Goal: Task Accomplishment & Management: Use online tool/utility

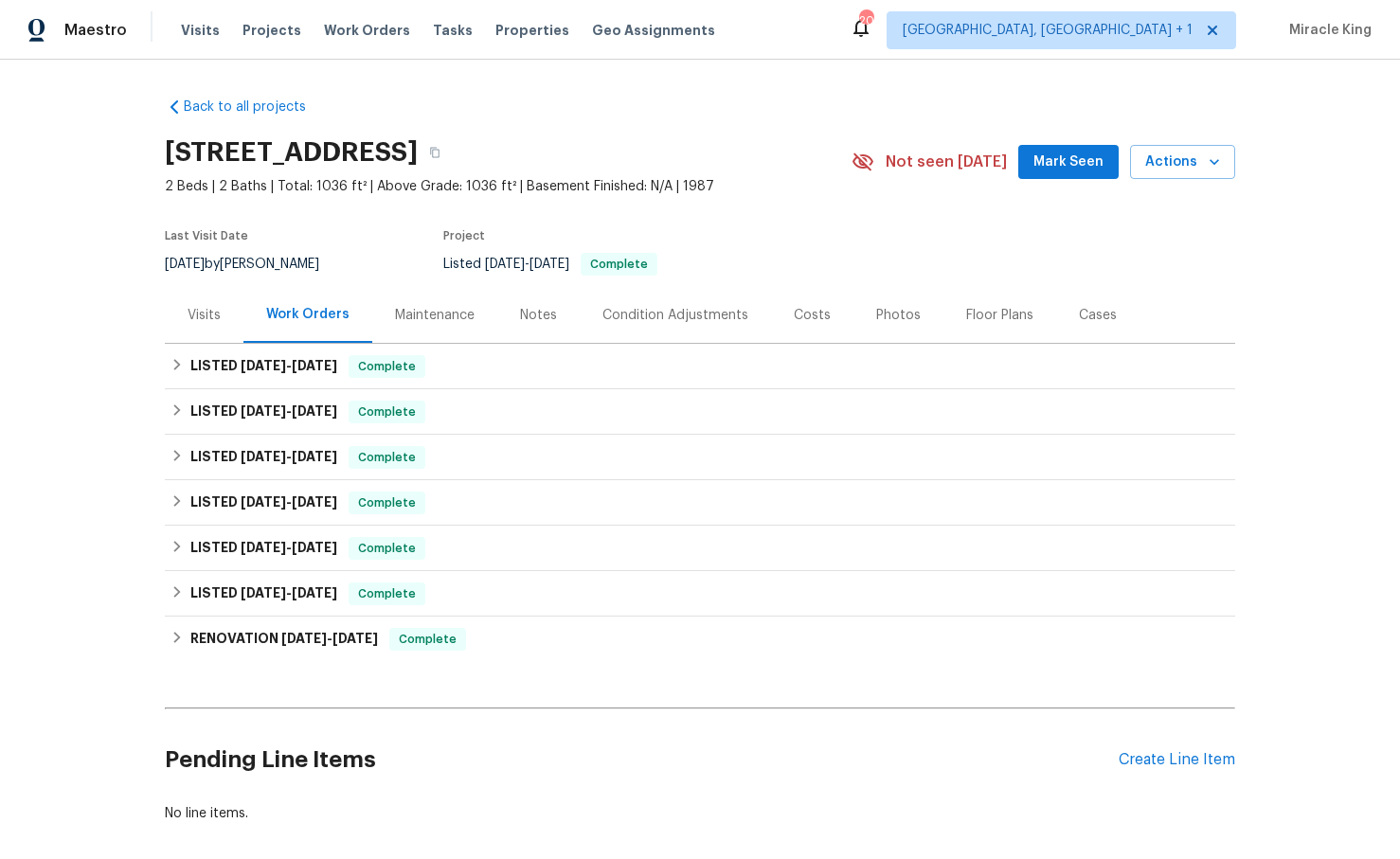
click at [213, 318] on div "Visits" at bounding box center [204, 315] width 33 height 19
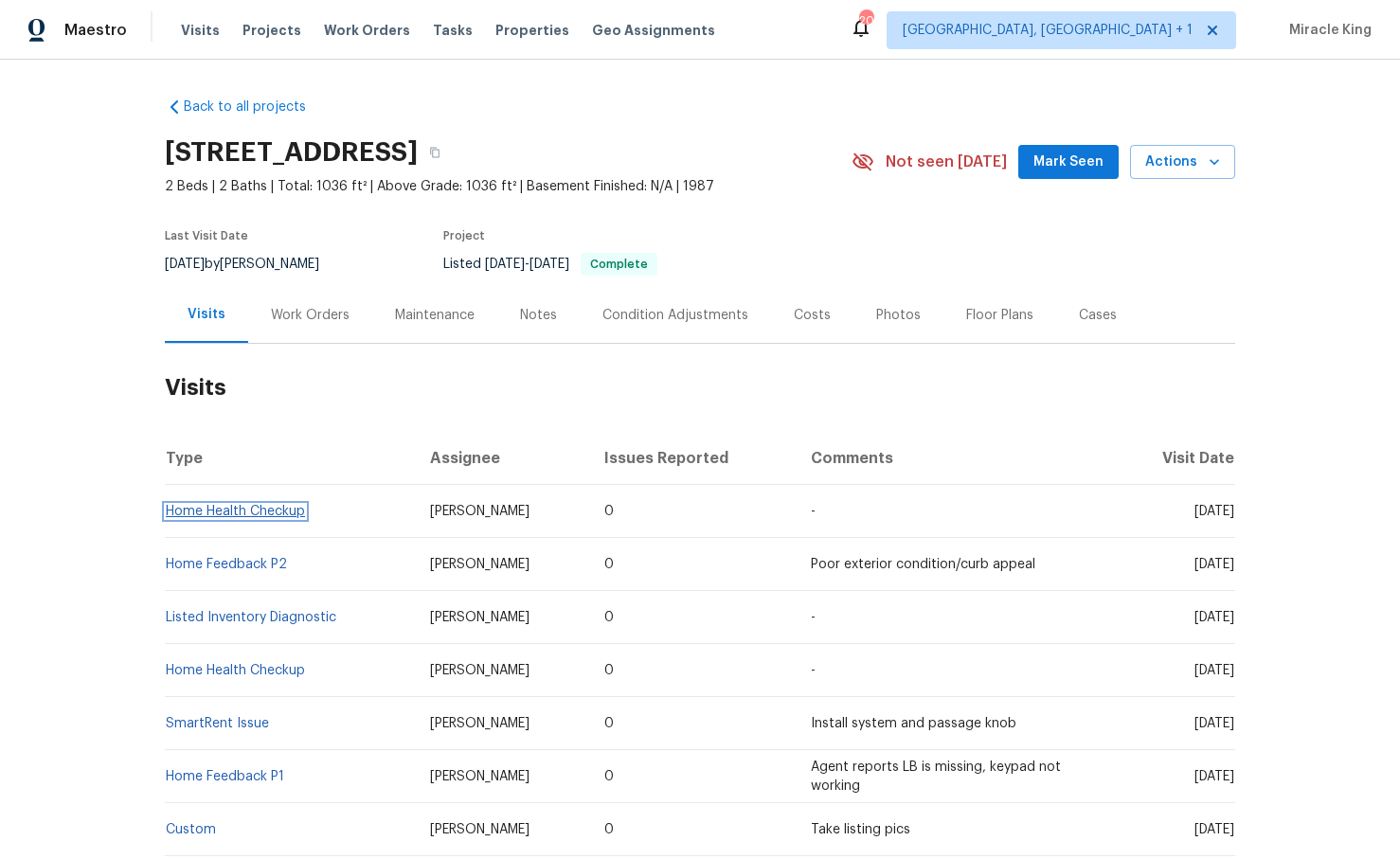
click at [255, 514] on link "Home Health Checkup" at bounding box center [235, 512] width 139 height 14
click at [1150, 171] on span "Actions" at bounding box center [1183, 163] width 75 height 24
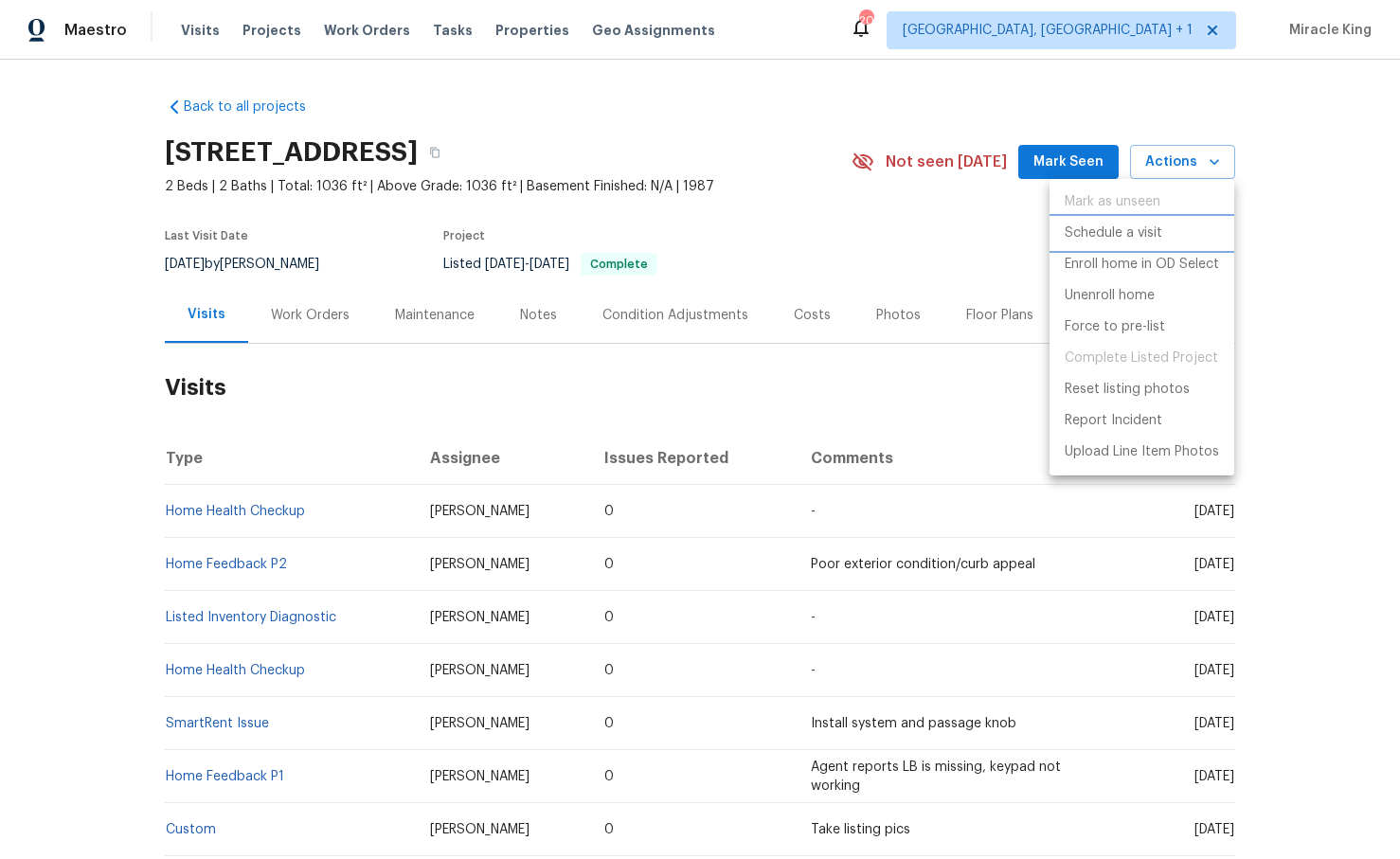
click at [1096, 231] on p "Schedule a visit" at bounding box center [1113, 233] width 97 height 20
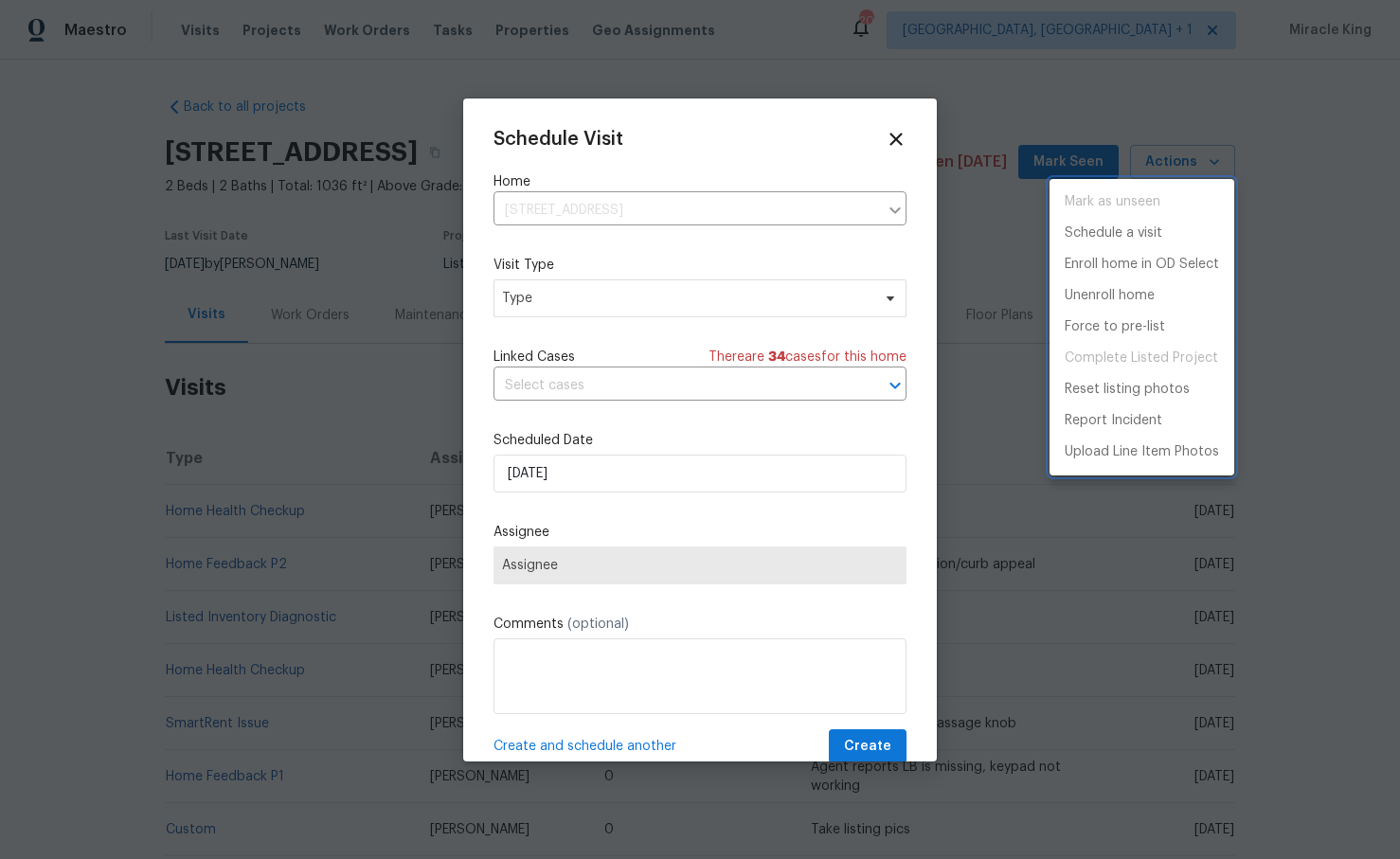
click at [622, 306] on div at bounding box center [700, 430] width 1400 height 859
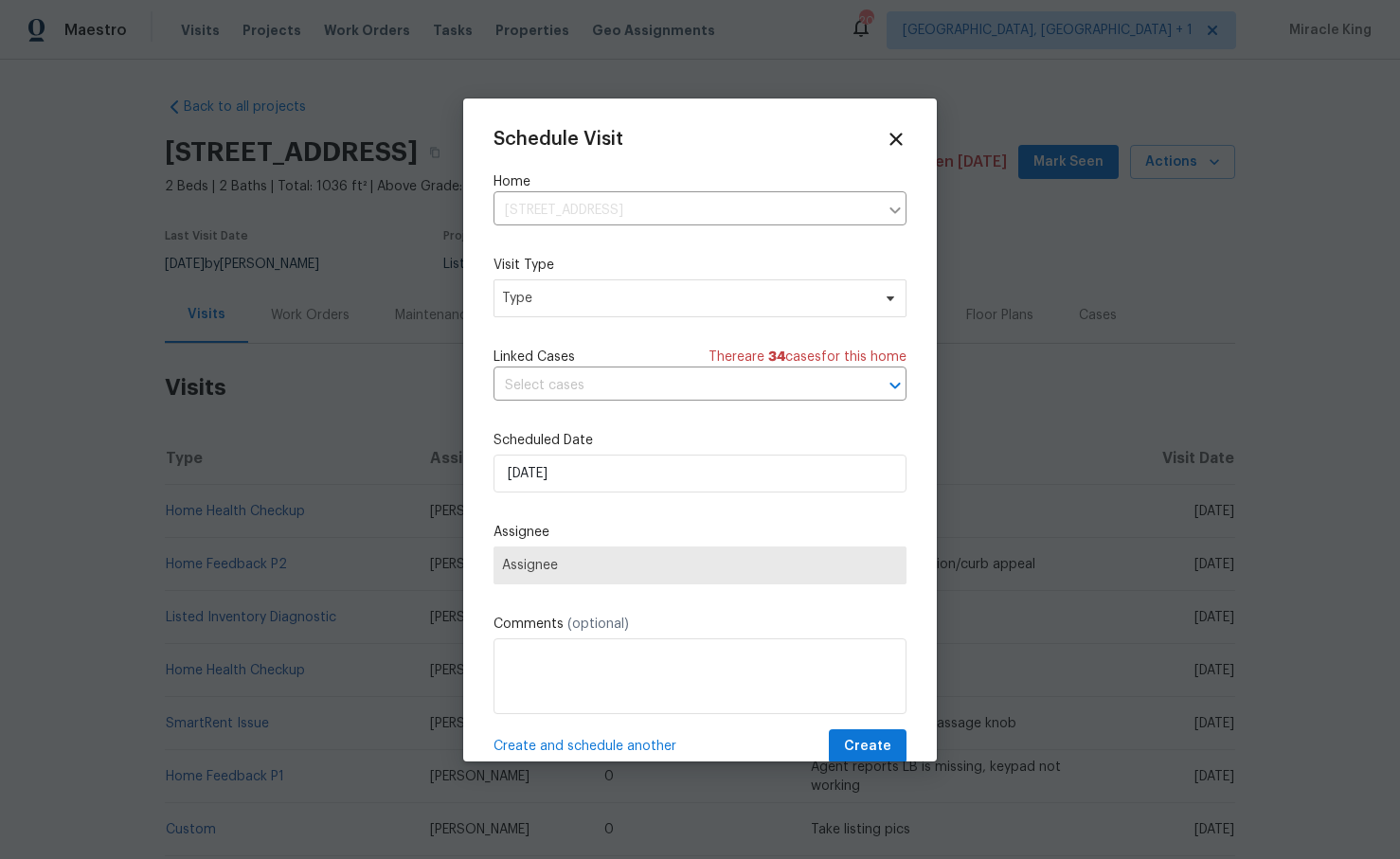
click at [580, 324] on div "Schedule Visit Home 3527 65th Avenue Cir E, Sarasota, FL 34243 ​ Visit Type Typ…" at bounding box center [700, 446] width 413 height 635
click at [580, 294] on span "Type" at bounding box center [687, 298] width 369 height 19
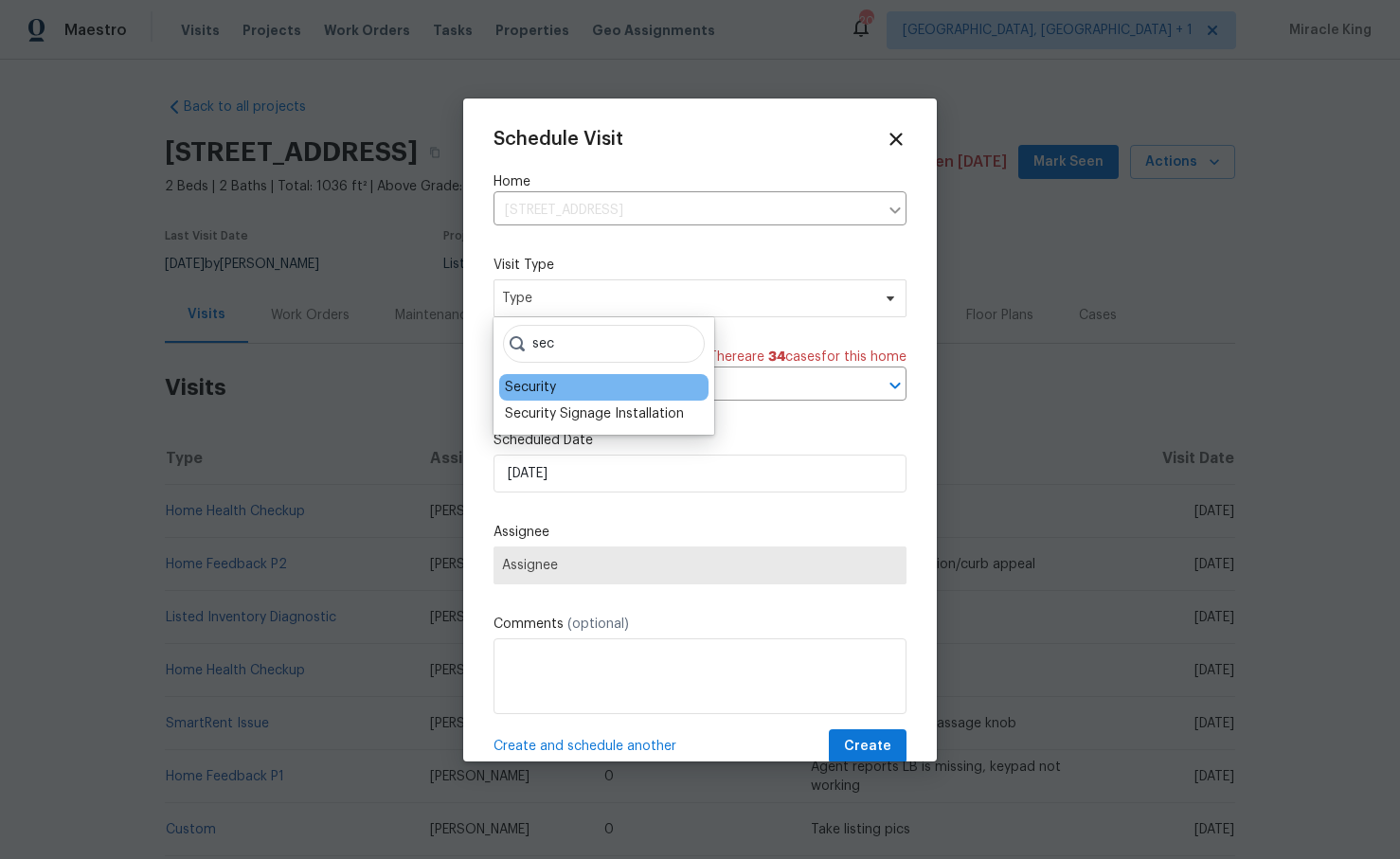
type input "sec"
click at [567, 375] on div "Security" at bounding box center [603, 386] width 209 height 26
click at [567, 377] on div "Security" at bounding box center [603, 386] width 209 height 26
click at [539, 391] on div "Security" at bounding box center [531, 386] width 51 height 19
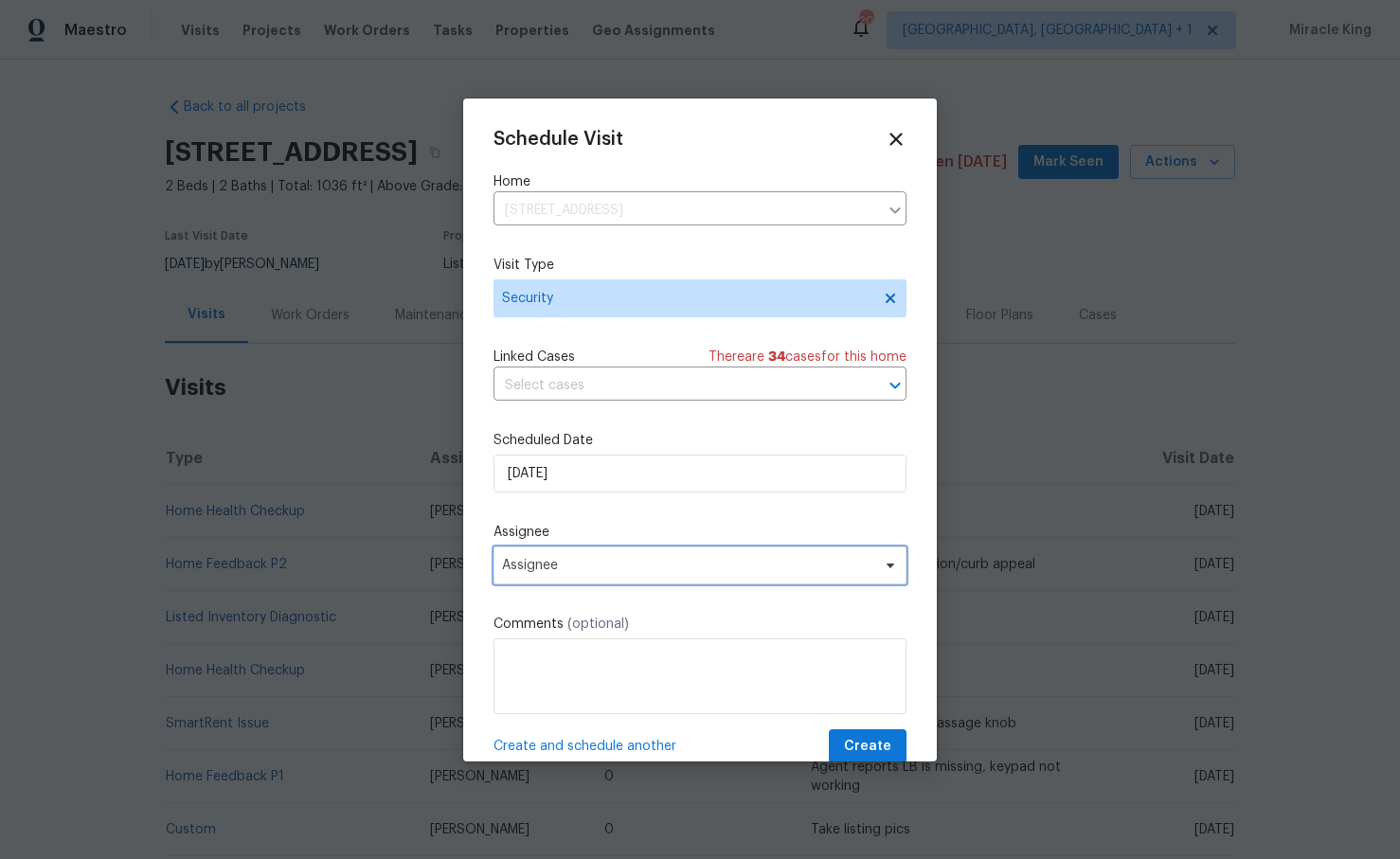
click at [574, 559] on span "Assignee" at bounding box center [688, 565] width 372 height 15
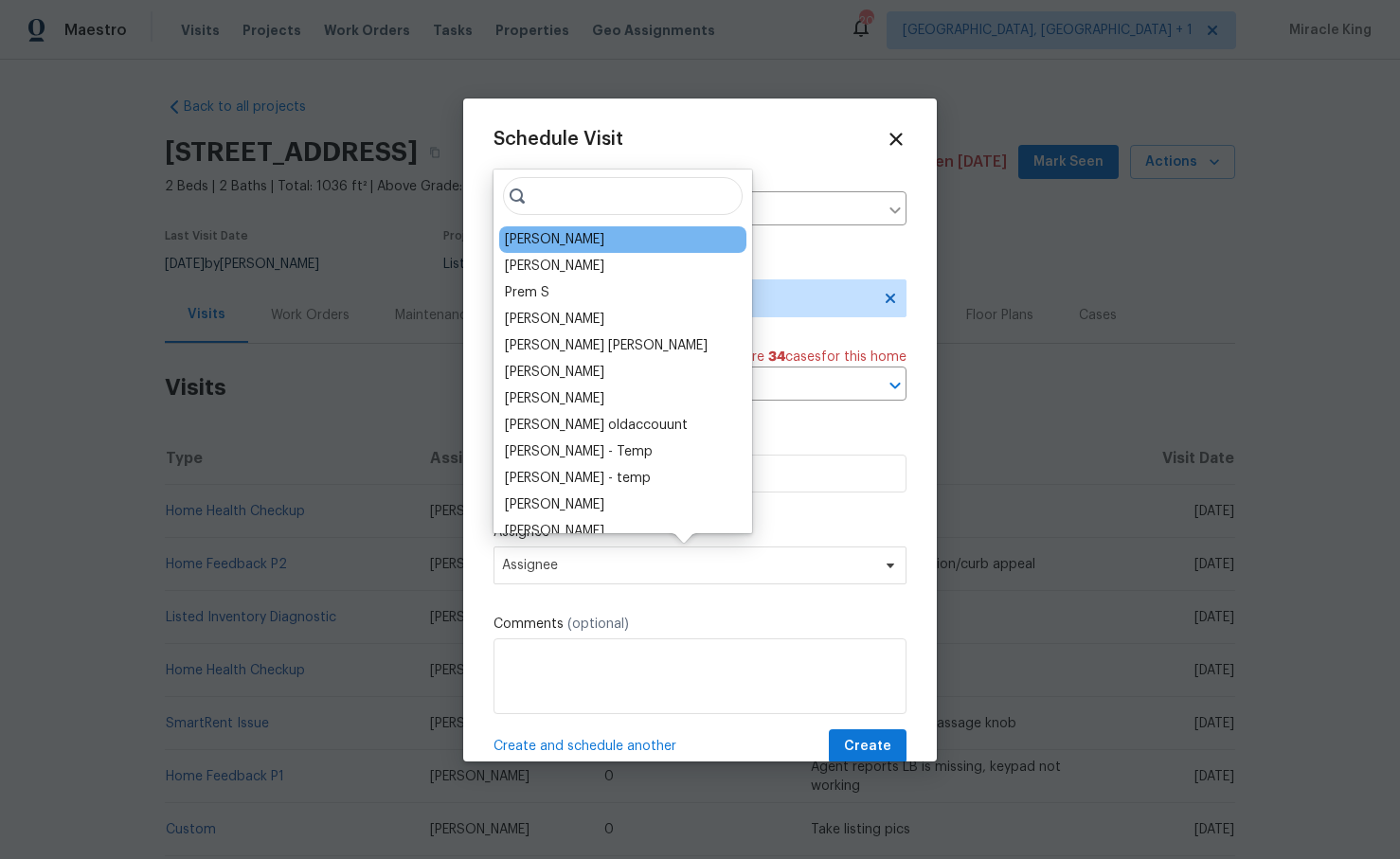
click at [603, 234] on div "[PERSON_NAME]" at bounding box center [623, 239] width 247 height 26
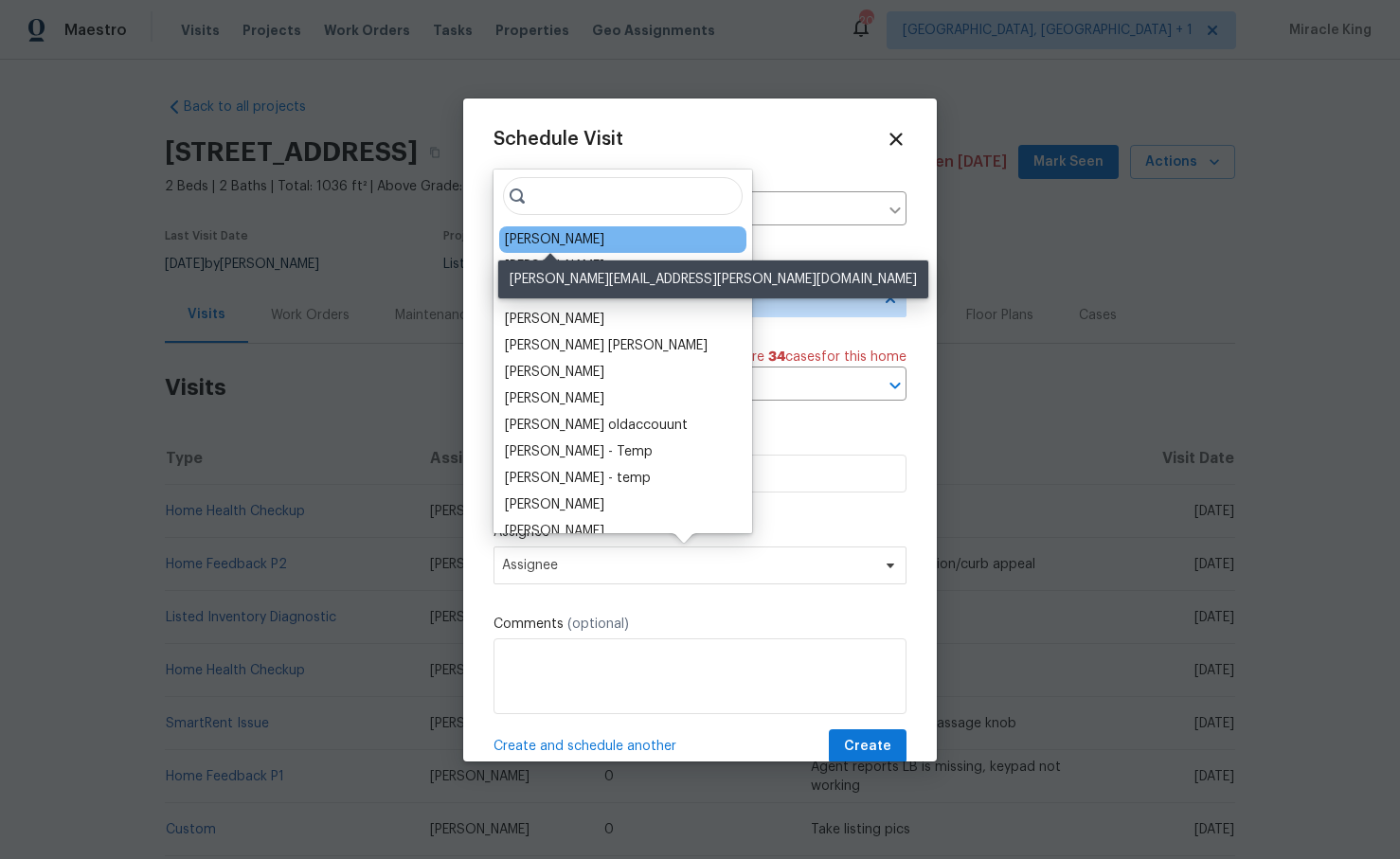
click at [557, 242] on div "[PERSON_NAME]" at bounding box center [554, 239] width 99 height 19
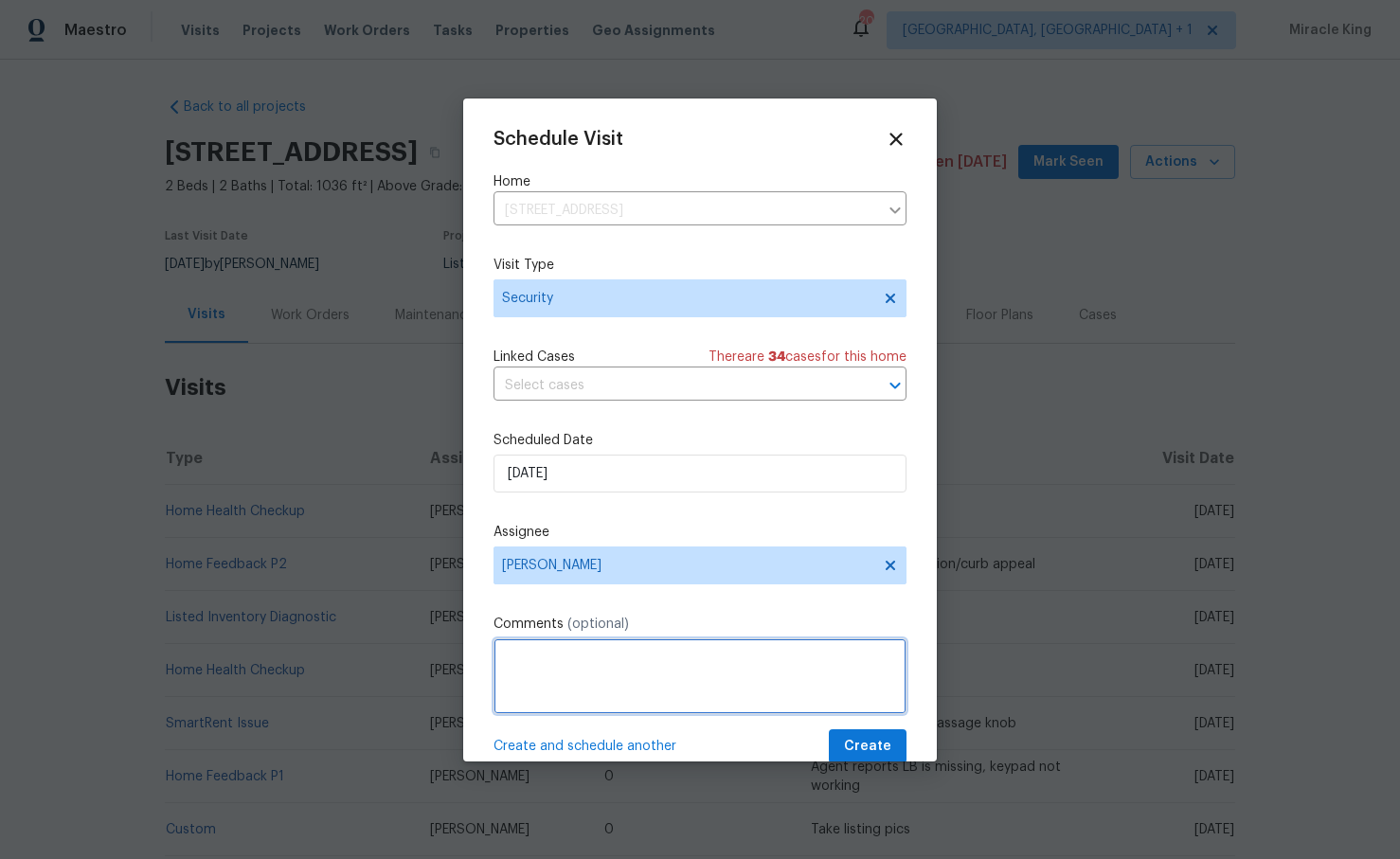
click at [585, 703] on textarea at bounding box center [700, 676] width 413 height 76
type textarea "Please update lockbox code it was compromised"
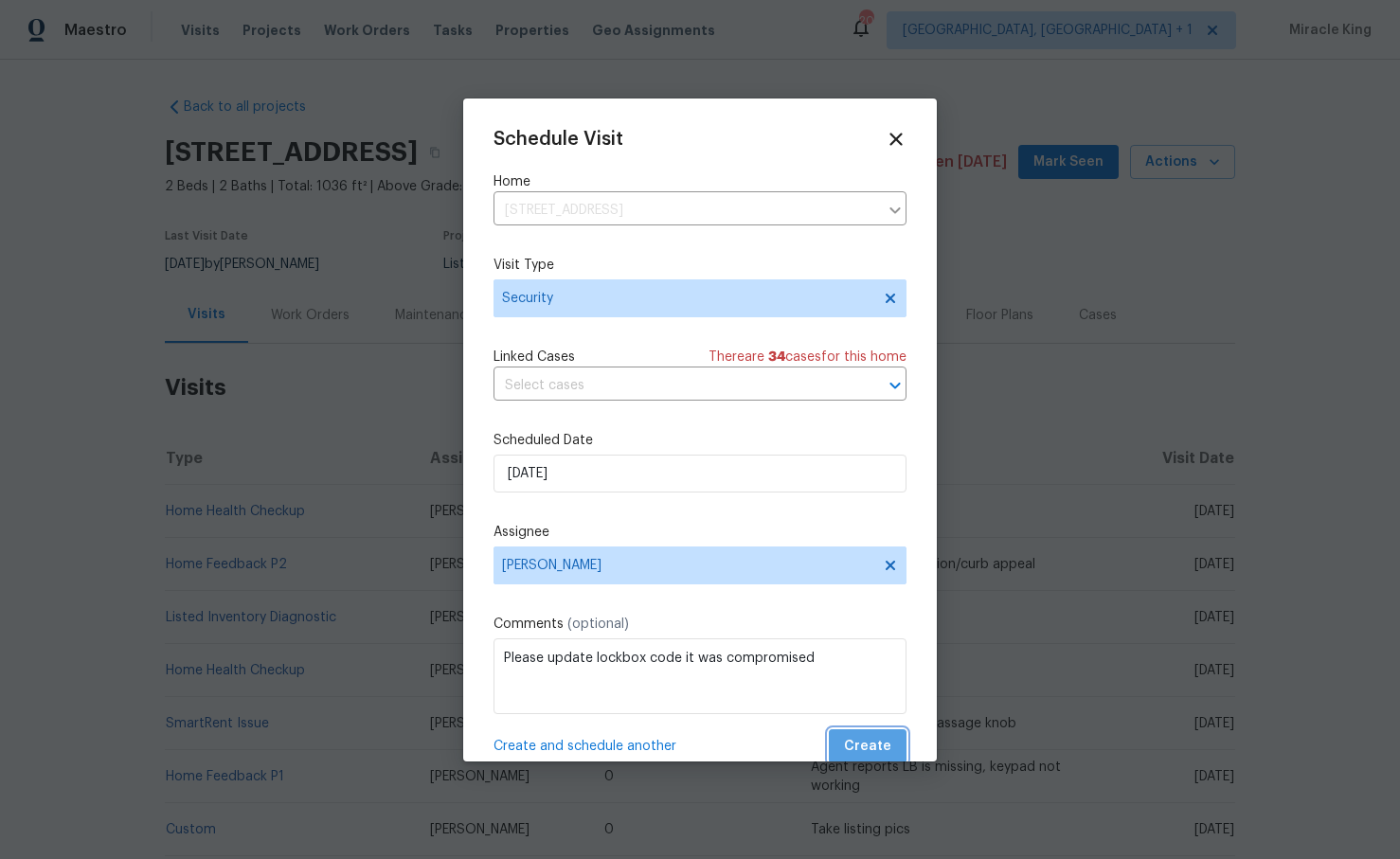
click at [871, 753] on span "Create" at bounding box center [867, 746] width 47 height 24
